Goal: Information Seeking & Learning: Learn about a topic

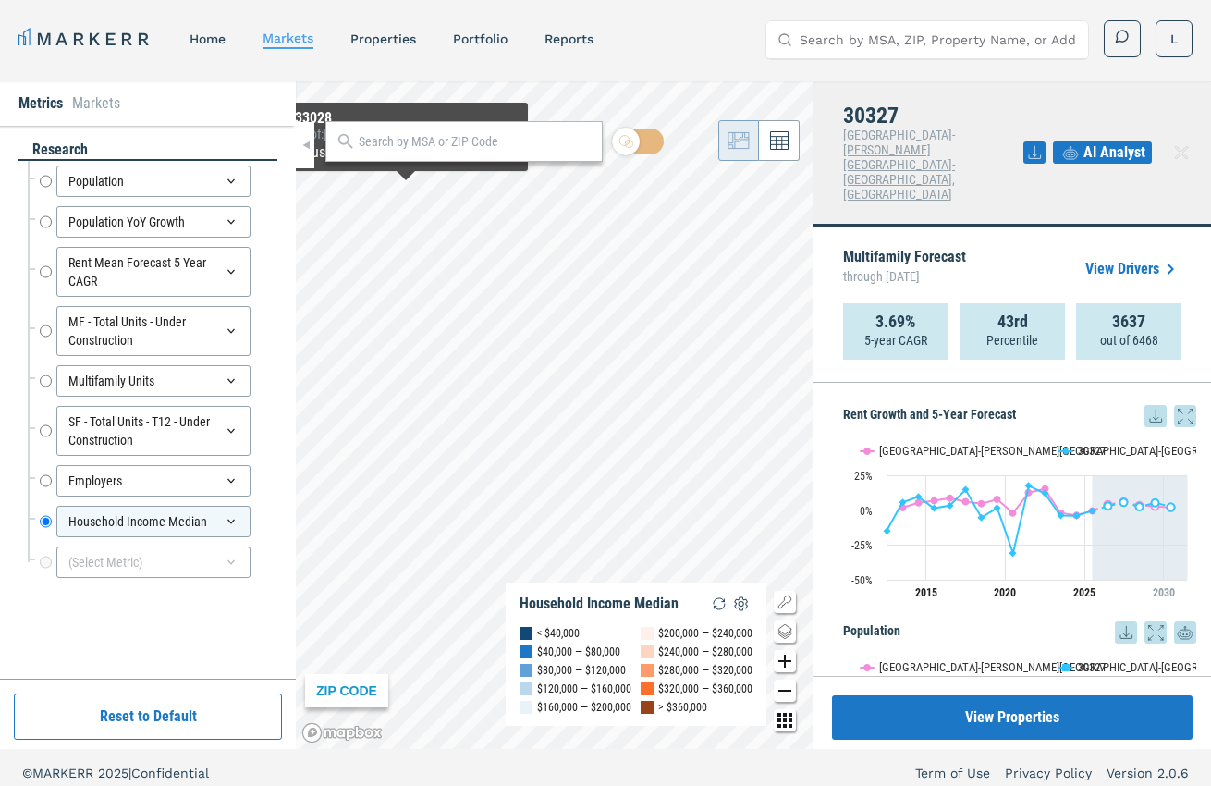
click at [406, 130] on div at bounding box center [464, 141] width 277 height 41
click at [402, 144] on input "text" at bounding box center [476, 141] width 234 height 19
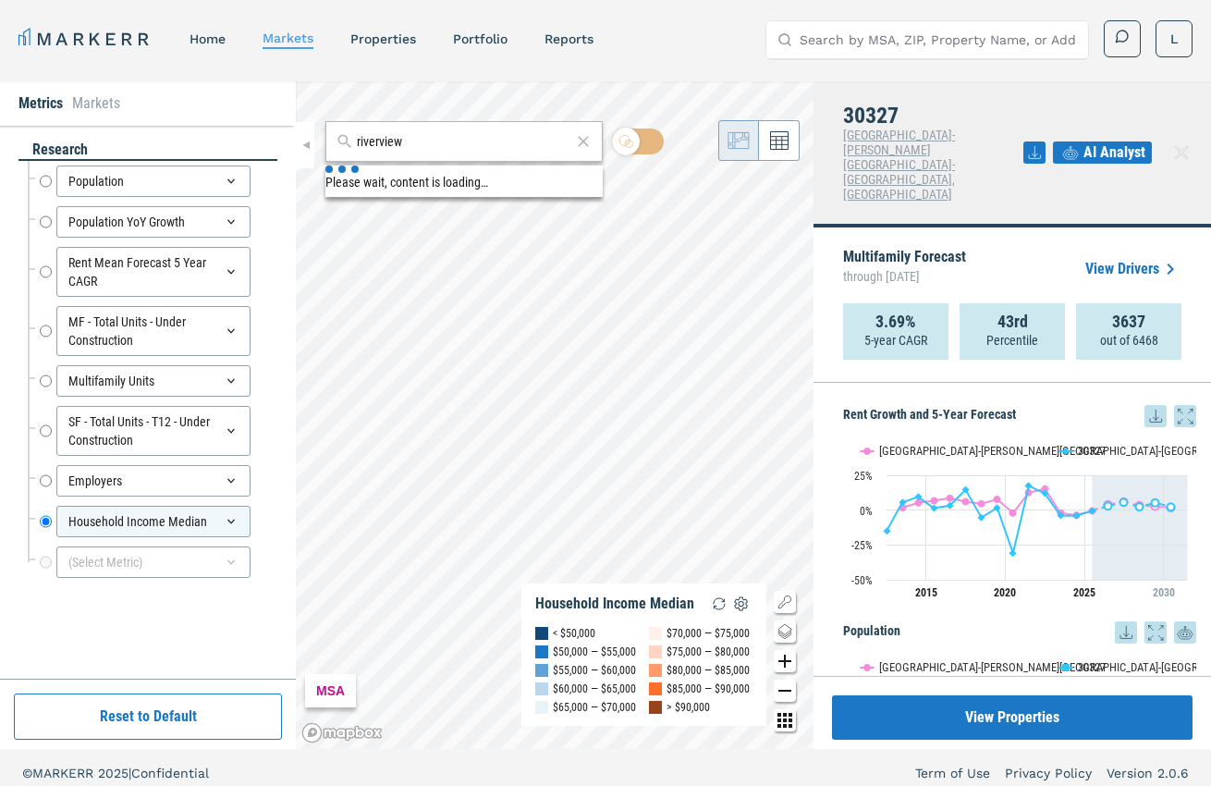
type input "riverview"
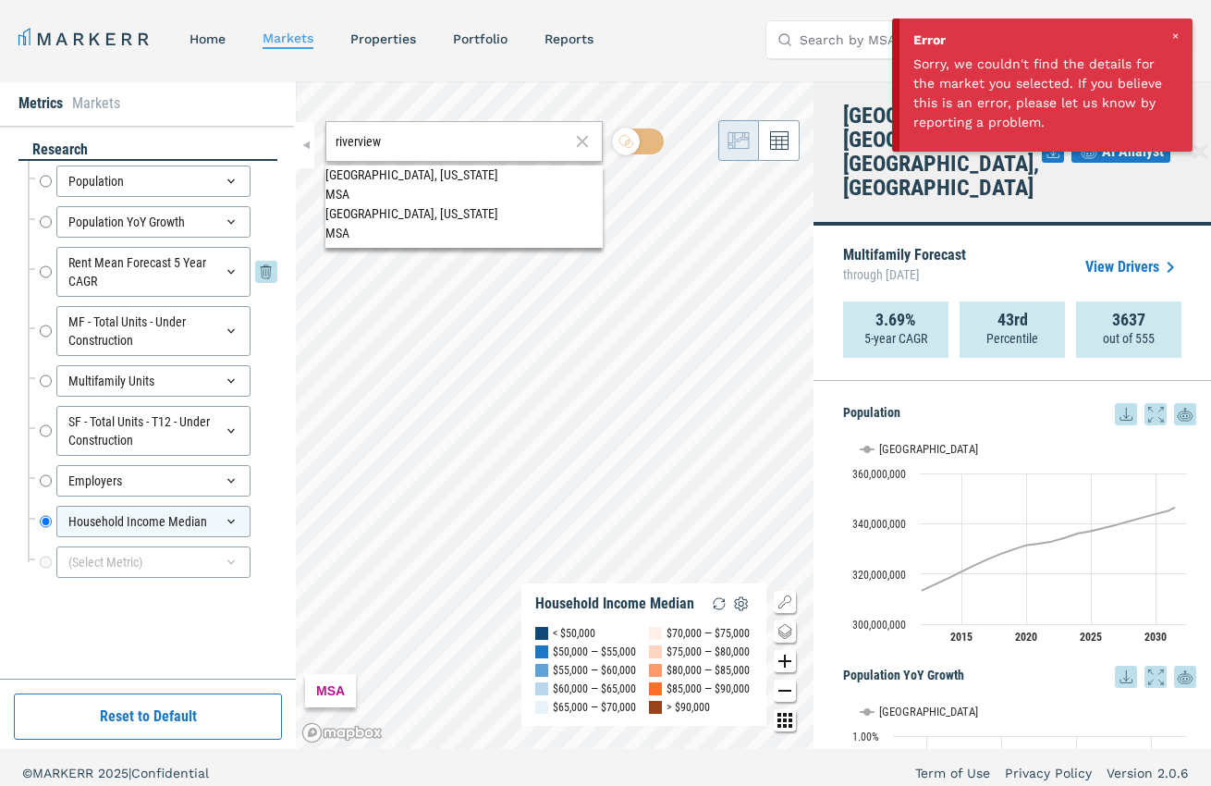
click at [42, 269] on input "Rent Mean Forecast 5 Year CAGR" at bounding box center [46, 272] width 12 height 50
radio input "true"
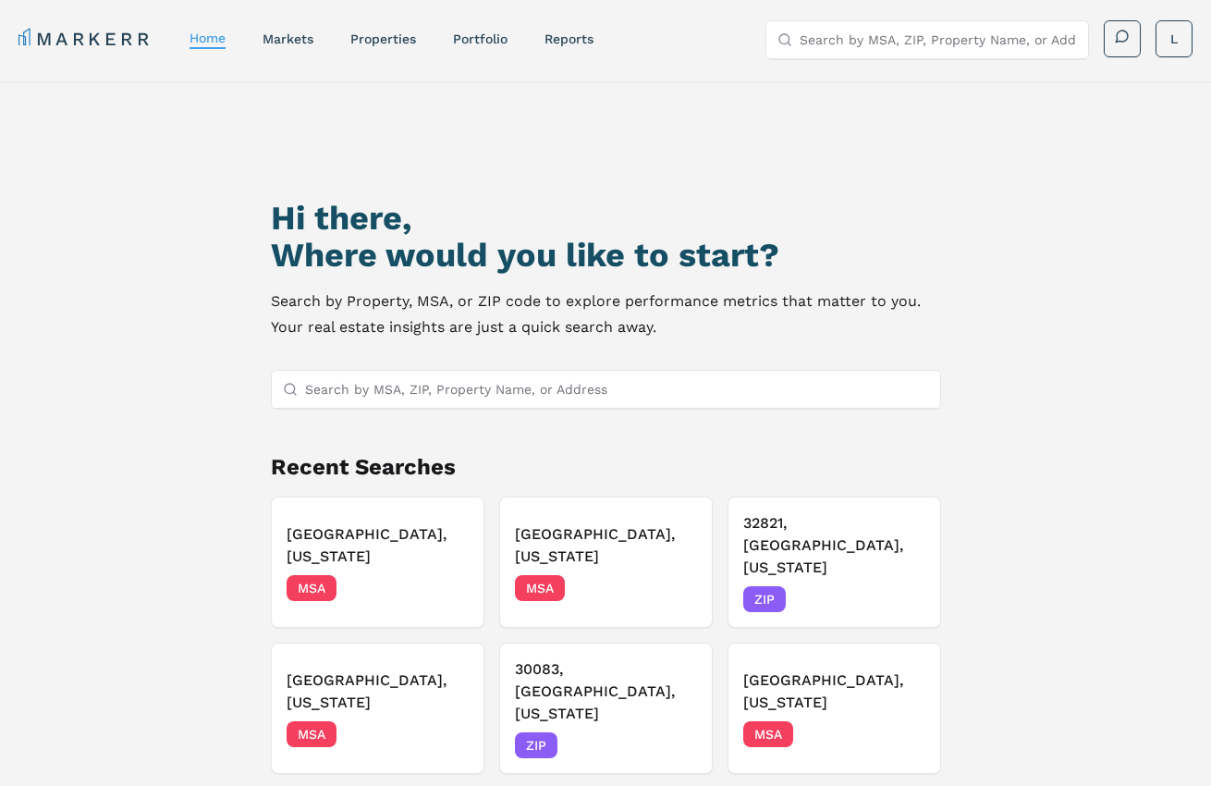
click at [617, 387] on input "Search by MSA, ZIP, Property Name, or Address" at bounding box center [617, 389] width 624 height 37
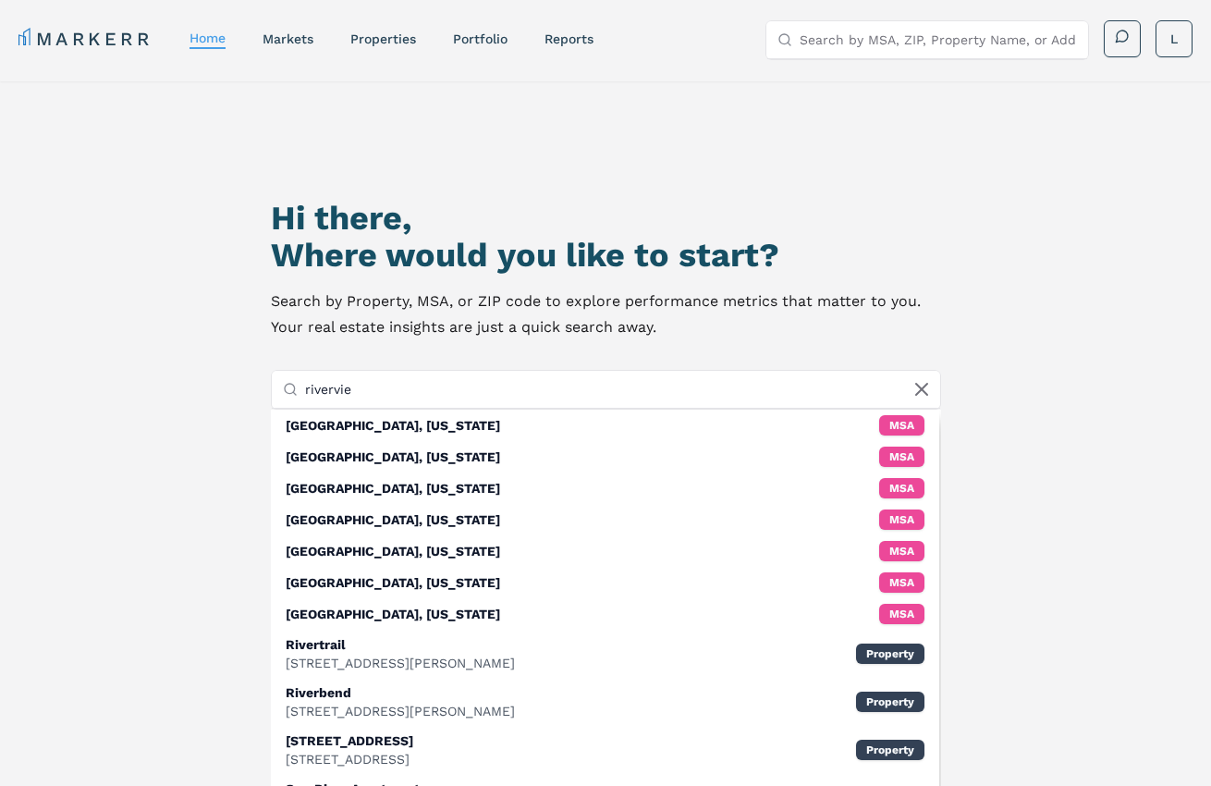
type input "riverview"
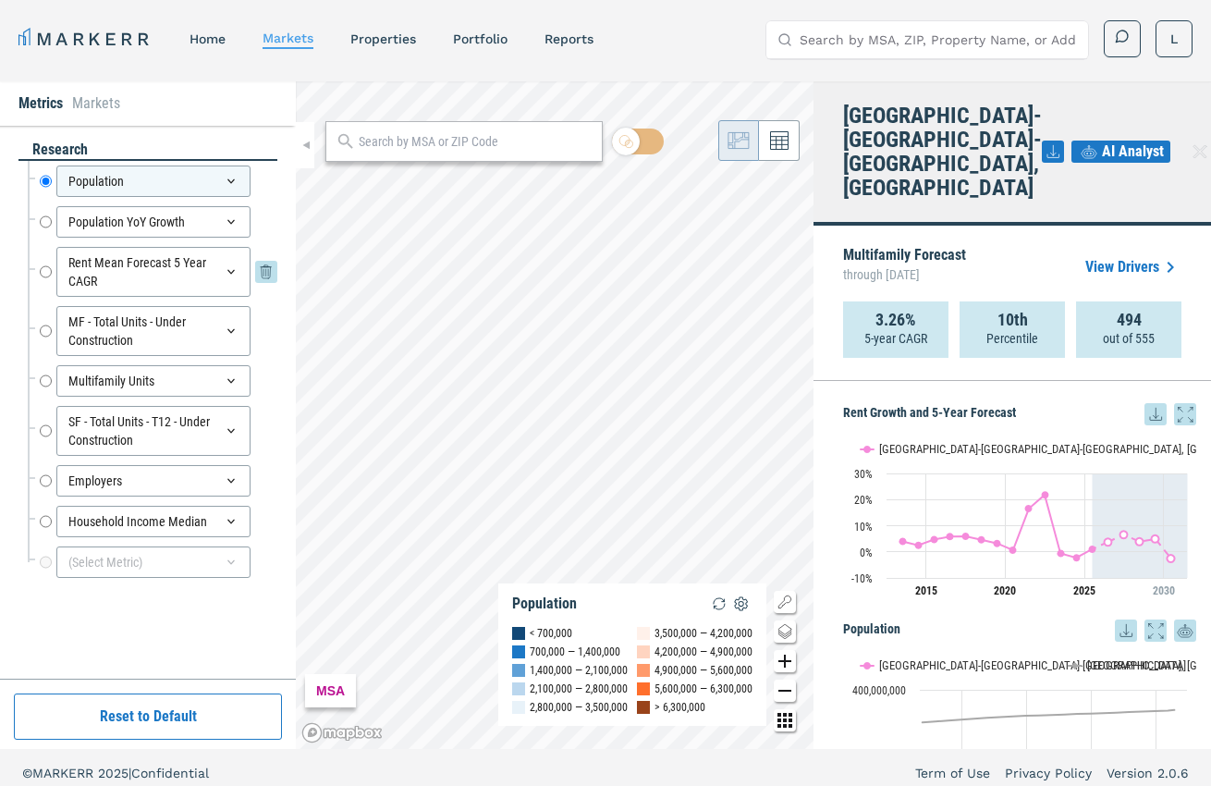
click at [43, 264] on input "Rent Mean Forecast 5 Year CAGR" at bounding box center [46, 272] width 12 height 50
radio input "false"
radio input "true"
